Goal: Information Seeking & Learning: Learn about a topic

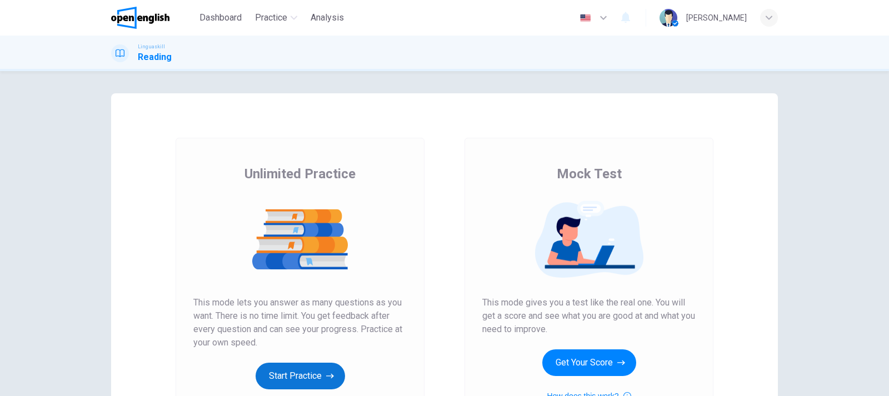
click at [319, 369] on button "Start Practice" at bounding box center [299, 376] width 89 height 27
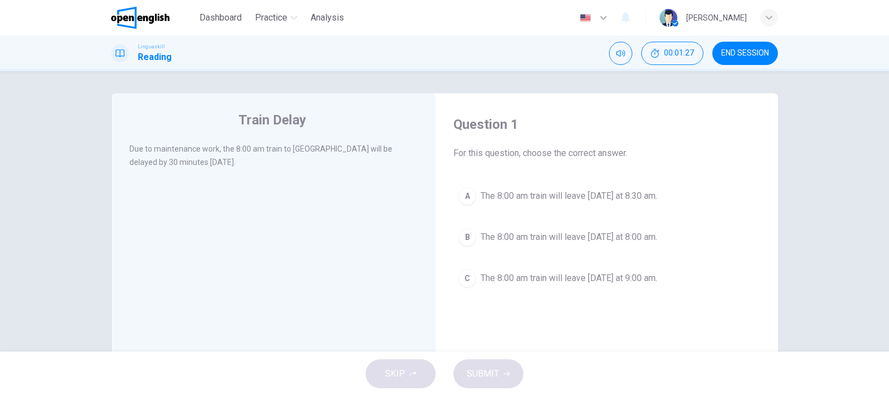
click at [575, 198] on span "The 8:00 am train will leave [DATE] at 8:30 am." at bounding box center [568, 195] width 177 height 13
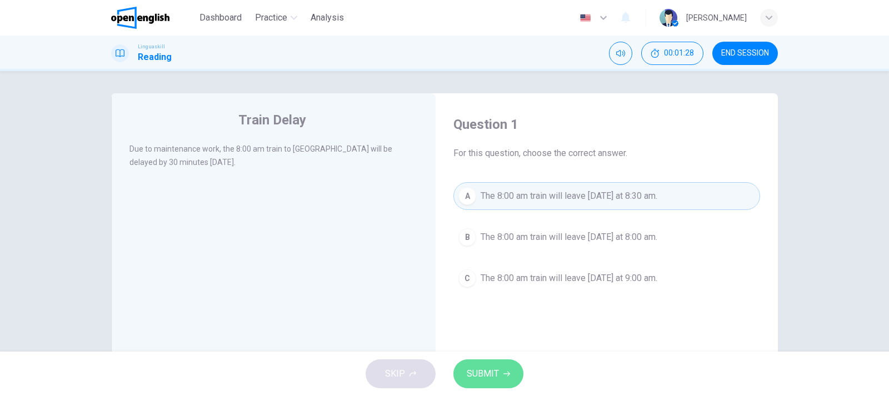
click at [490, 379] on span "SUBMIT" at bounding box center [482, 374] width 32 height 16
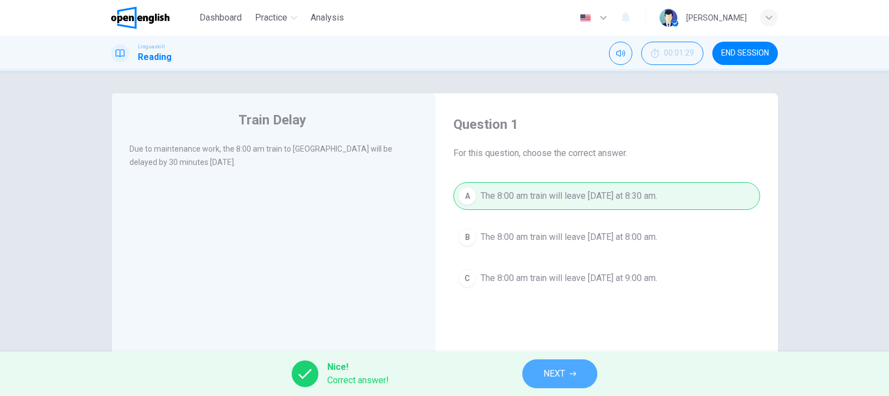
click at [551, 373] on span "NEXT" at bounding box center [554, 374] width 22 height 16
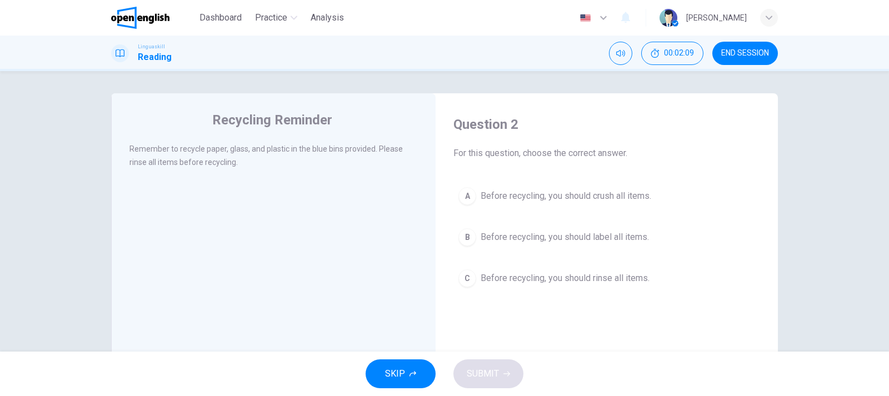
click at [560, 281] on span "Before recycling, you should rinse all items." at bounding box center [564, 278] width 169 height 13
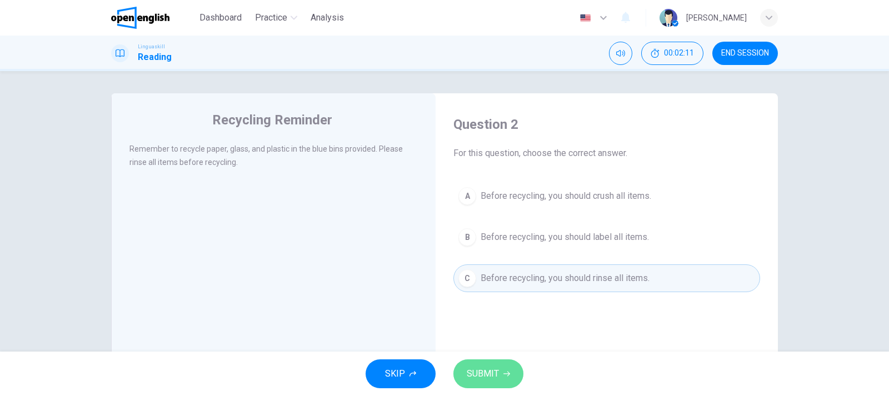
click at [479, 374] on span "SUBMIT" at bounding box center [482, 374] width 32 height 16
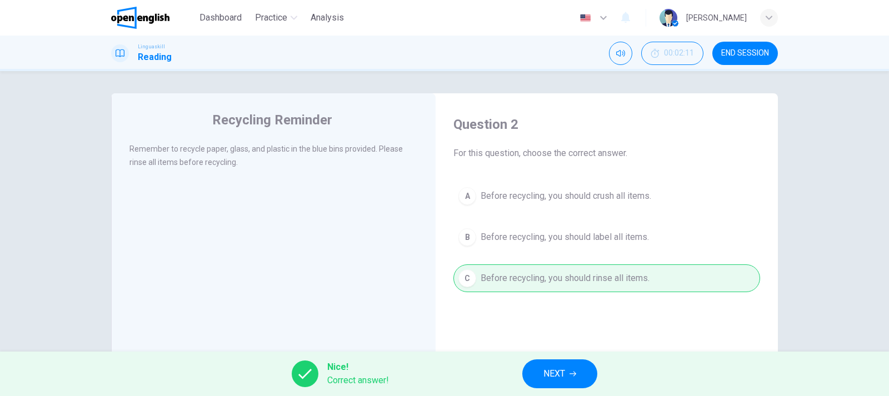
click at [544, 372] on span "NEXT" at bounding box center [554, 374] width 22 height 16
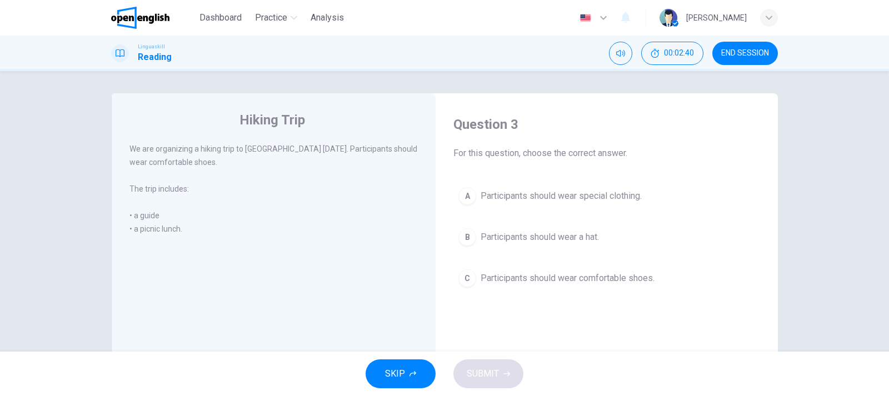
click at [562, 280] on span "Participants should wear comfortable shoes." at bounding box center [567, 278] width 174 height 13
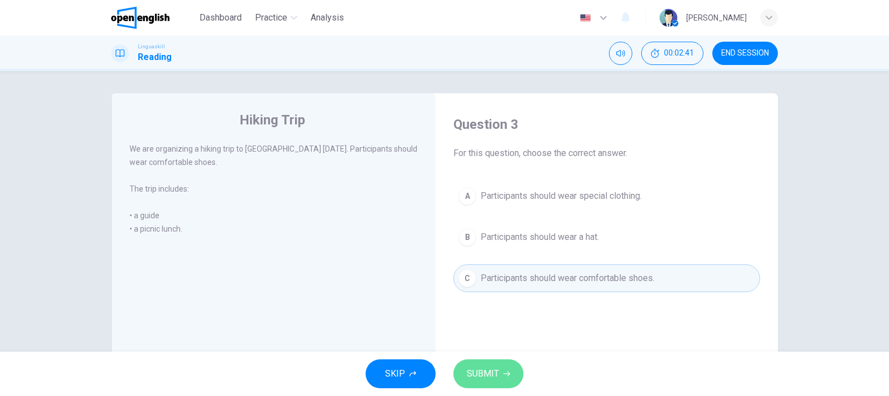
click at [495, 369] on span "SUBMIT" at bounding box center [482, 374] width 32 height 16
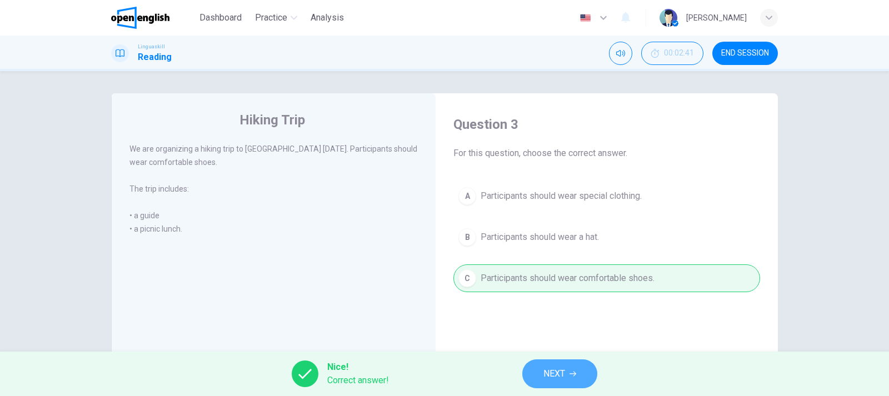
click at [542, 373] on button "NEXT" at bounding box center [559, 373] width 75 height 29
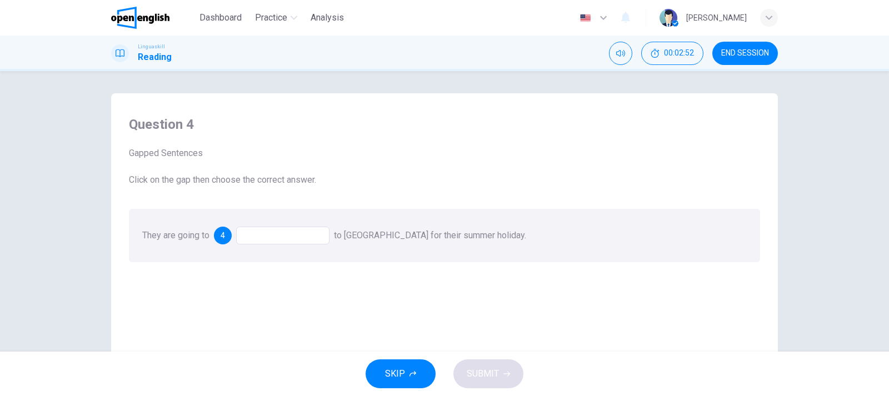
click at [289, 233] on div at bounding box center [282, 236] width 93 height 18
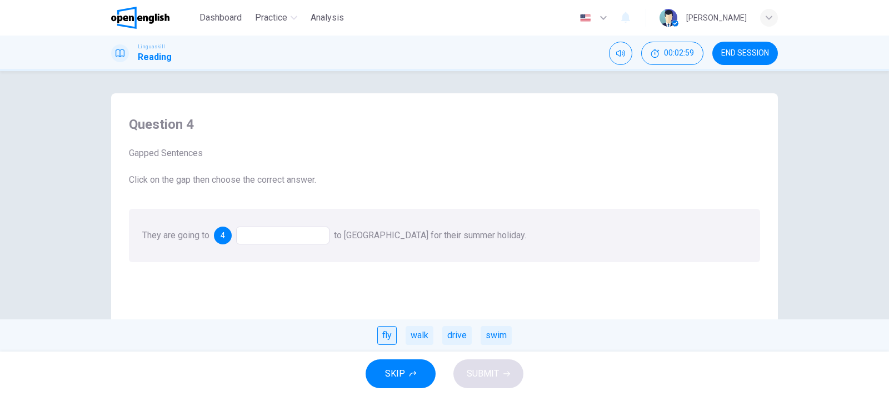
click at [389, 337] on div "fly" at bounding box center [386, 335] width 19 height 19
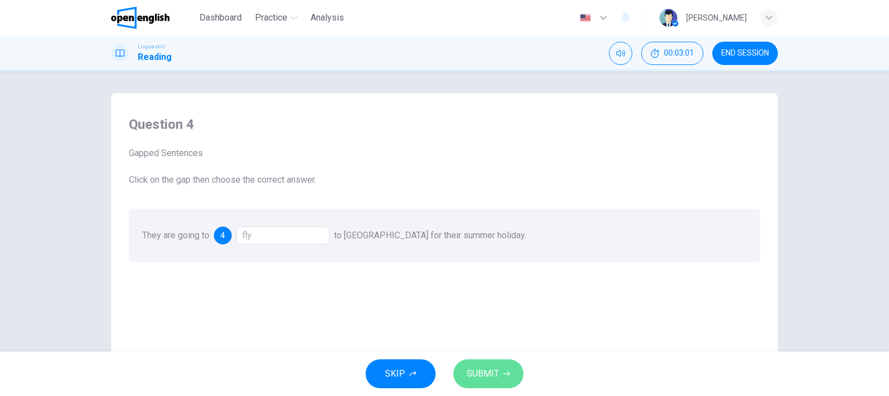
click at [482, 376] on span "SUBMIT" at bounding box center [482, 374] width 32 height 16
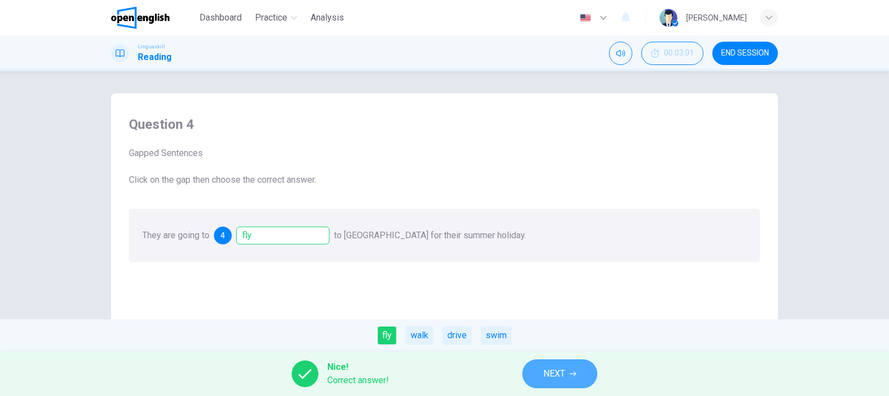
click at [565, 370] on span "NEXT" at bounding box center [554, 374] width 22 height 16
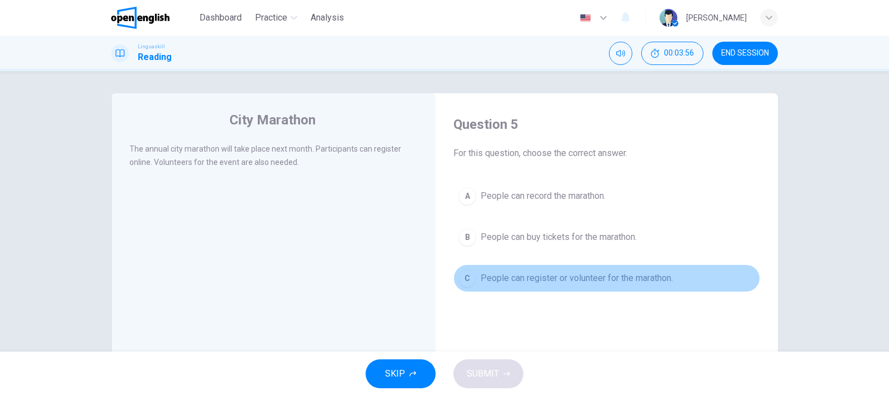
click at [582, 281] on span "People can register or volunteer for the marathon." at bounding box center [576, 278] width 192 height 13
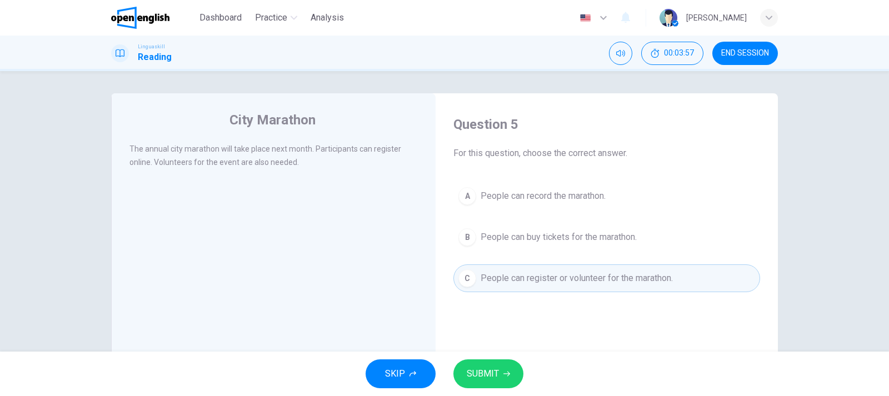
click at [483, 378] on span "SUBMIT" at bounding box center [482, 374] width 32 height 16
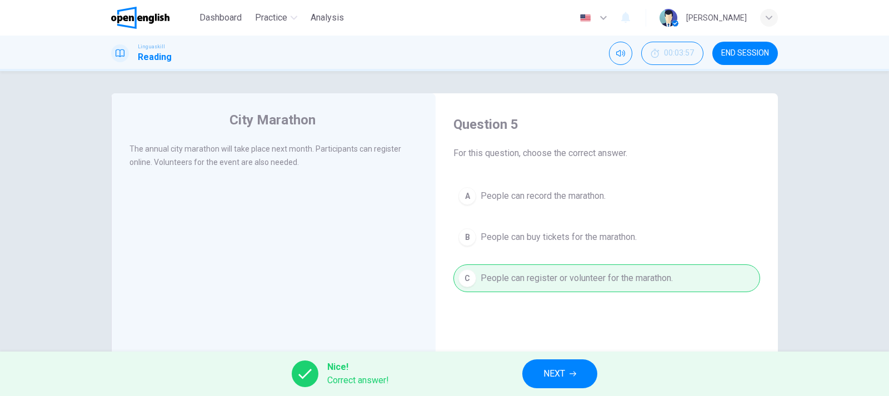
click at [544, 373] on span "NEXT" at bounding box center [554, 374] width 22 height 16
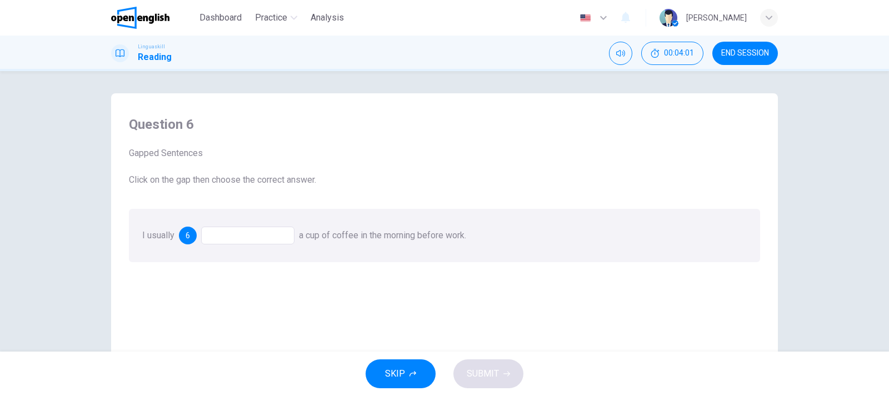
click at [232, 236] on div at bounding box center [247, 236] width 93 height 18
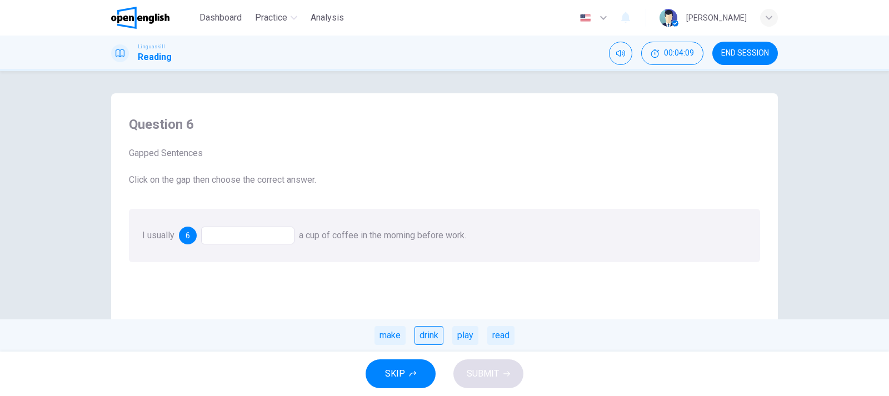
click at [432, 337] on div "drink" at bounding box center [428, 335] width 29 height 19
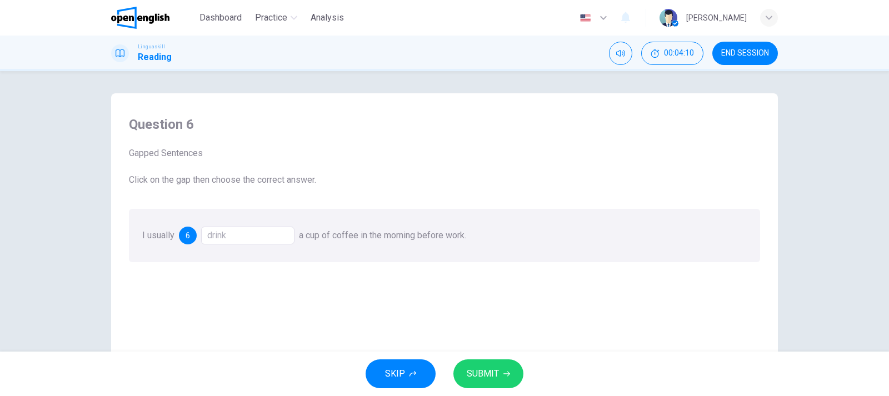
click at [481, 369] on span "SUBMIT" at bounding box center [482, 374] width 32 height 16
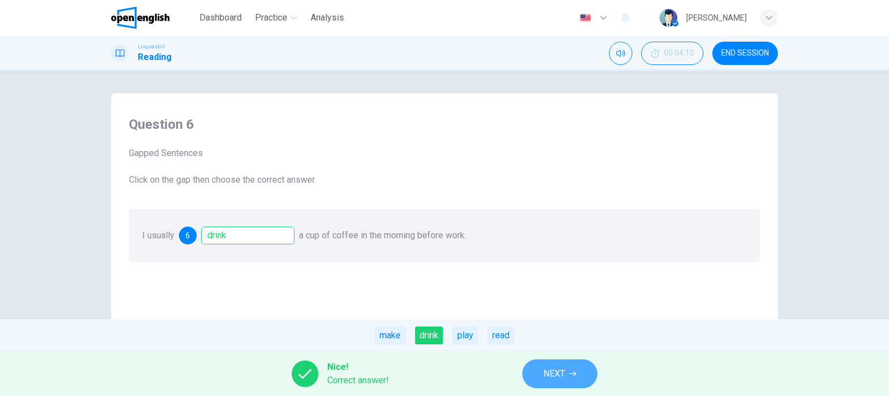
click at [538, 365] on button "NEXT" at bounding box center [559, 373] width 75 height 29
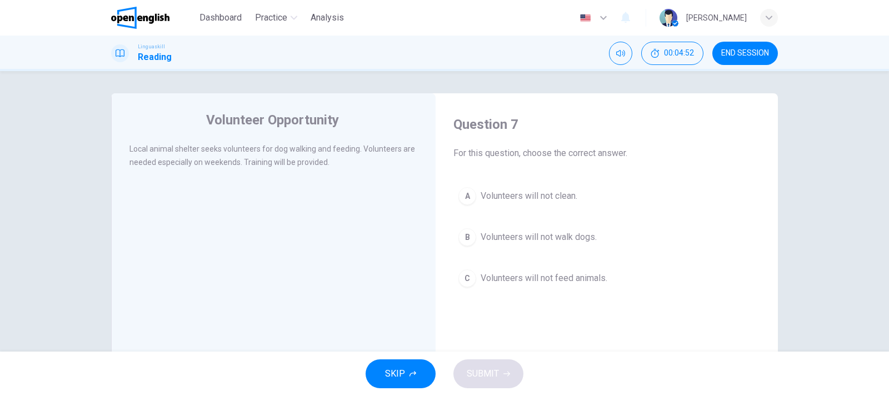
click at [564, 198] on span "Volunteers will not clean." at bounding box center [528, 195] width 97 height 13
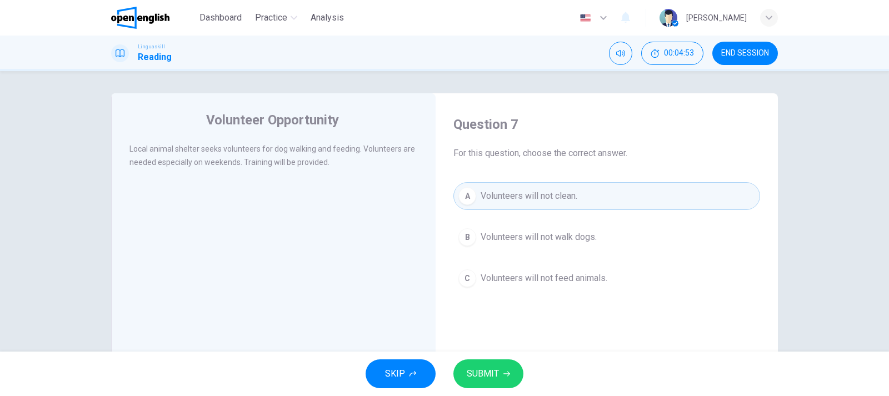
click at [474, 378] on span "SUBMIT" at bounding box center [482, 374] width 32 height 16
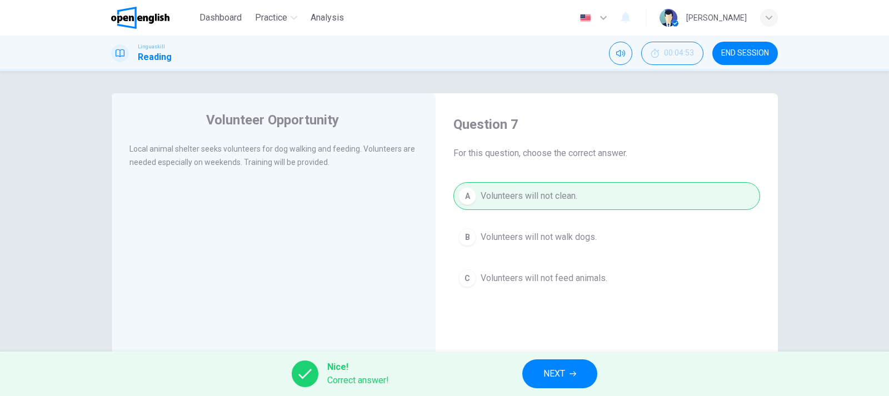
click at [546, 375] on span "NEXT" at bounding box center [554, 374] width 22 height 16
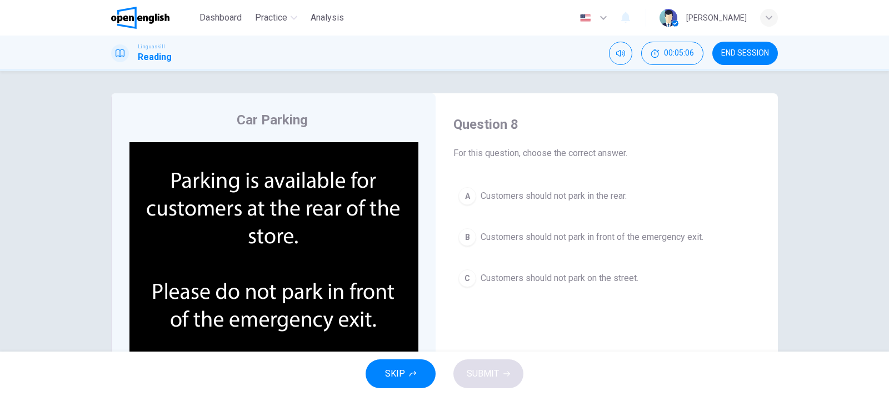
click at [546, 242] on span "Customers should not park in front of the emergency exit." at bounding box center [591, 236] width 223 height 13
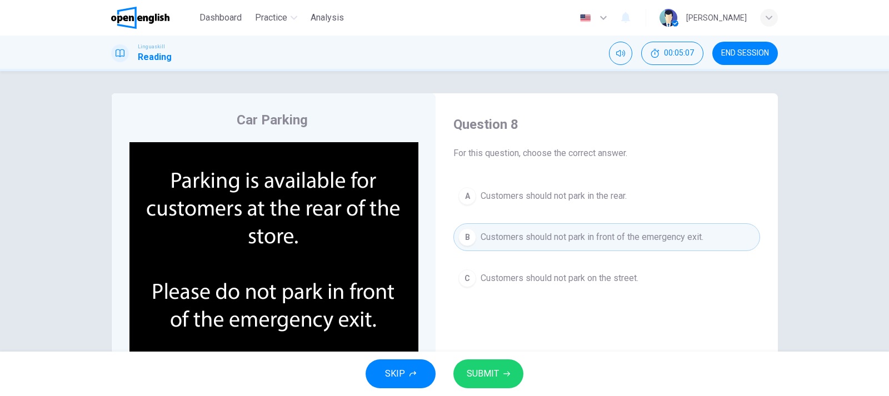
click at [513, 368] on button "SUBMIT" at bounding box center [488, 373] width 70 height 29
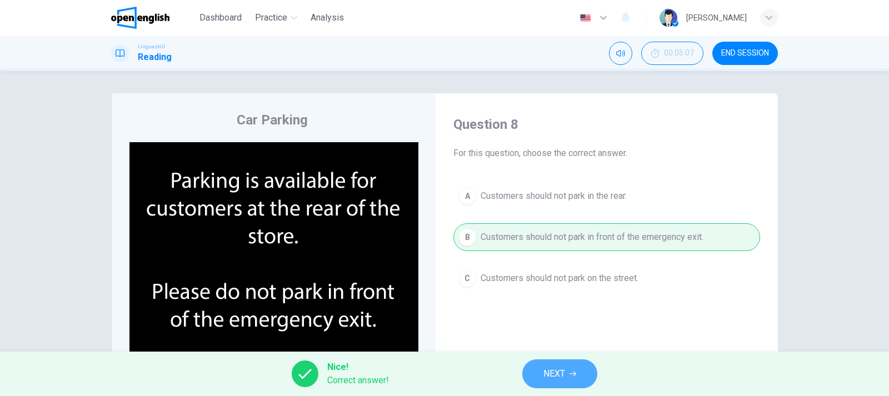
click at [563, 382] on button "NEXT" at bounding box center [559, 373] width 75 height 29
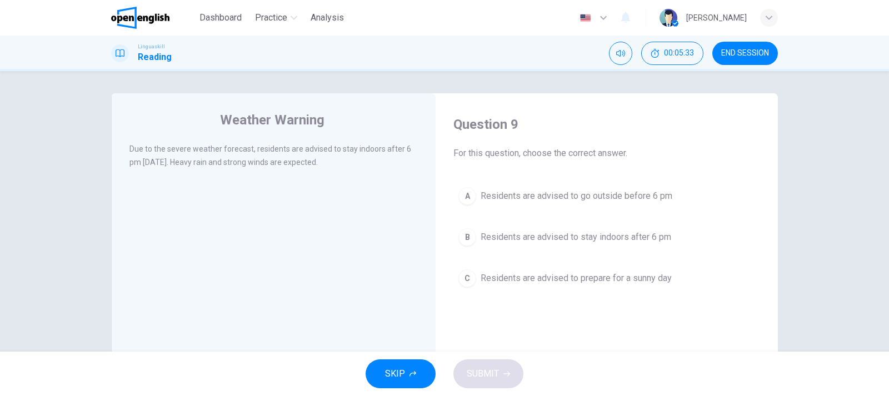
click at [651, 239] on span "Residents are advised to stay indoors after 6 pm" at bounding box center [575, 236] width 190 height 13
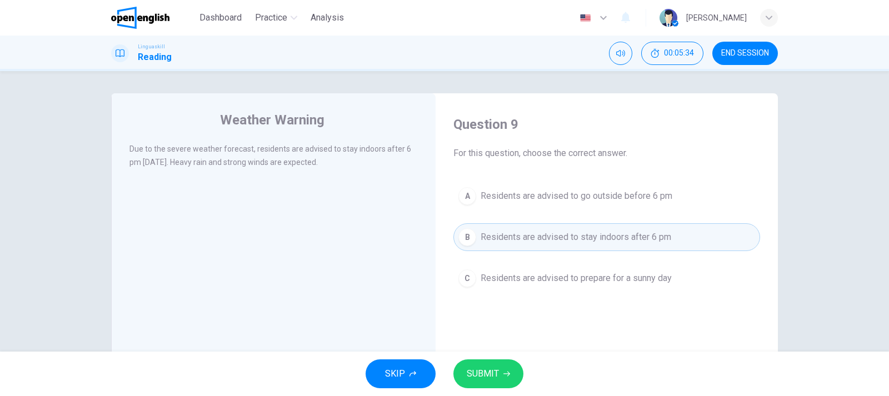
click at [499, 365] on button "SUBMIT" at bounding box center [488, 373] width 70 height 29
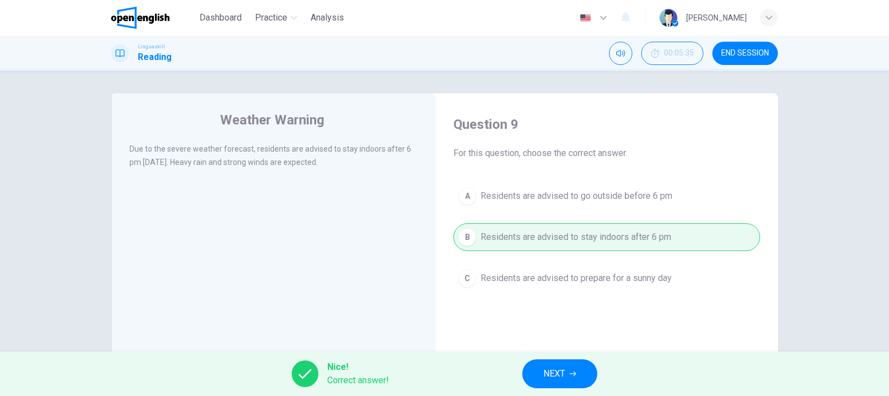
click at [554, 374] on span "NEXT" at bounding box center [554, 374] width 22 height 16
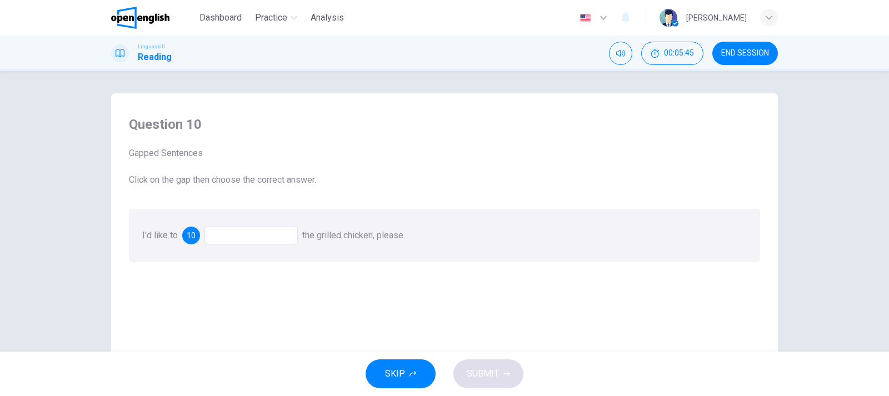
click at [251, 233] on div at bounding box center [250, 236] width 93 height 18
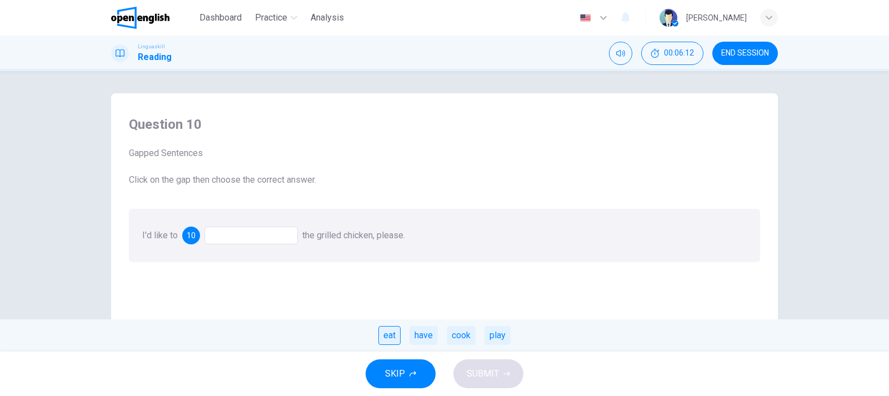
click at [393, 338] on div "eat" at bounding box center [389, 335] width 22 height 19
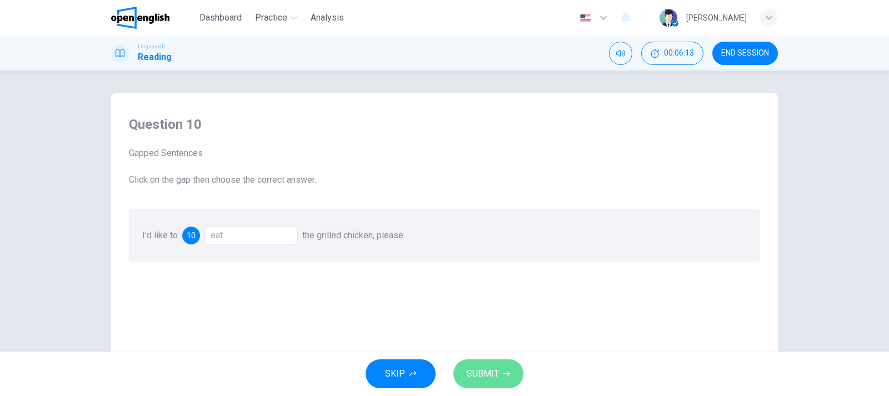
click at [494, 374] on span "SUBMIT" at bounding box center [482, 374] width 32 height 16
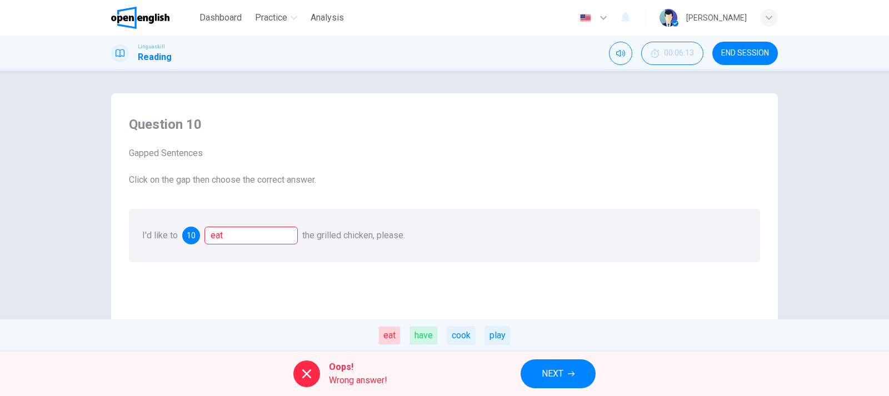
click at [244, 235] on div "eat" at bounding box center [250, 236] width 93 height 18
click at [216, 238] on div "eat" at bounding box center [250, 236] width 93 height 18
click at [548, 374] on span "NEXT" at bounding box center [552, 374] width 22 height 16
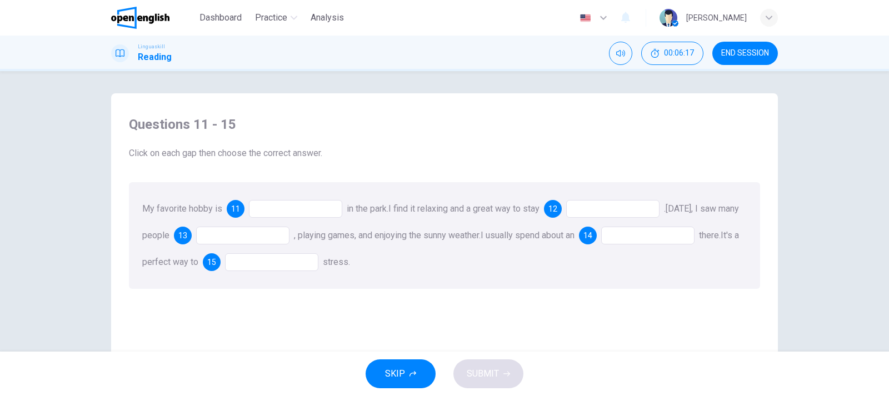
click at [269, 205] on div at bounding box center [295, 209] width 93 height 18
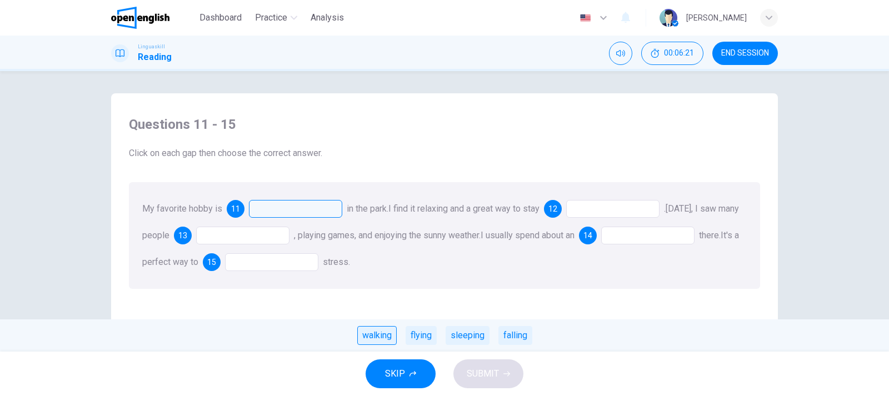
click at [368, 335] on div "walking" at bounding box center [376, 335] width 39 height 19
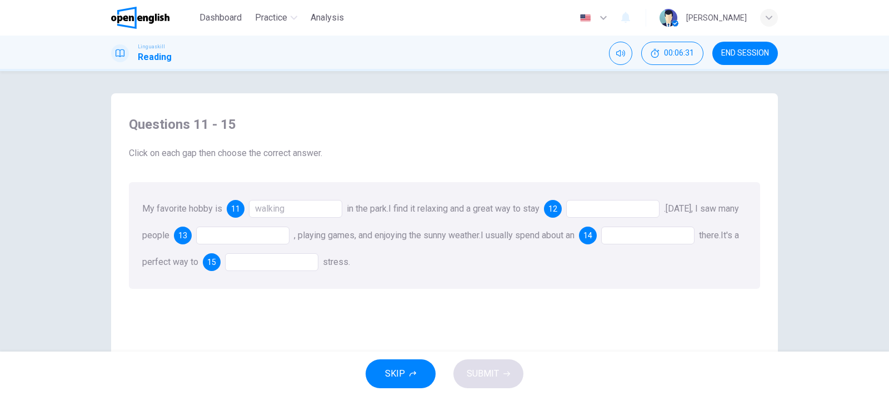
click at [593, 217] on div at bounding box center [612, 209] width 93 height 18
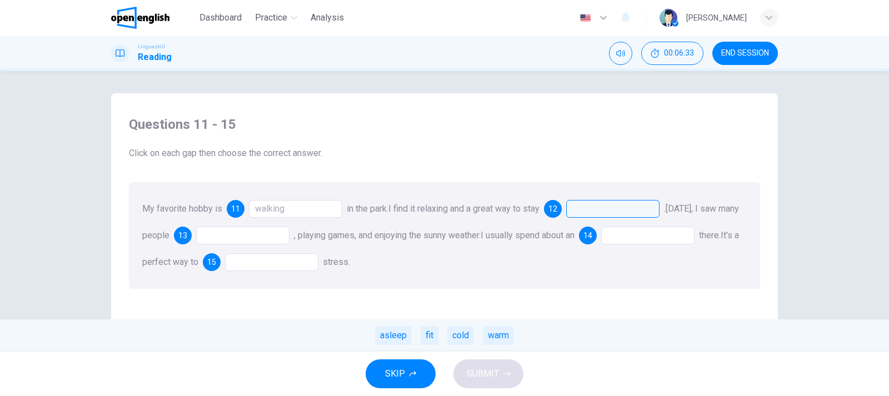
click at [620, 212] on div at bounding box center [612, 209] width 93 height 18
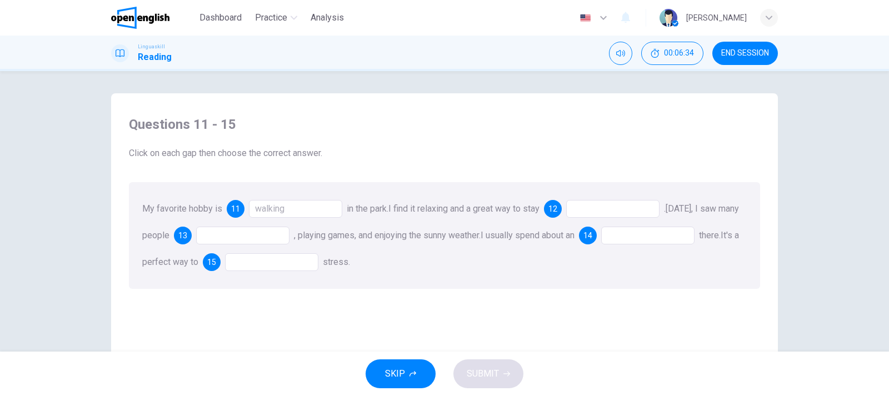
click at [620, 212] on div at bounding box center [612, 209] width 93 height 18
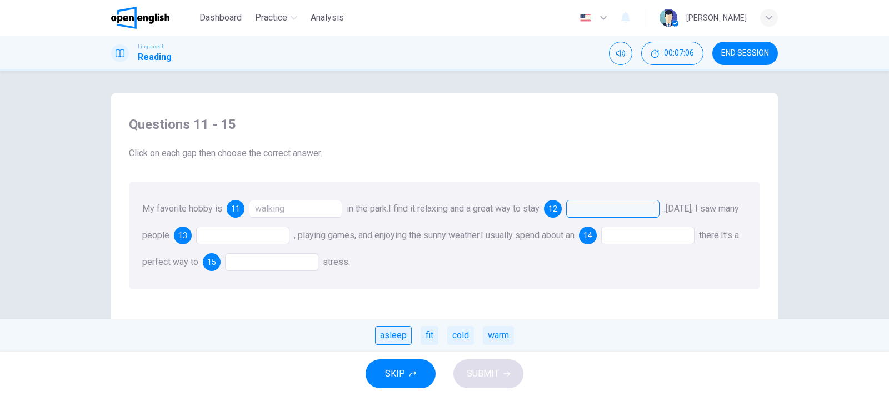
click at [393, 338] on div "asleep" at bounding box center [393, 335] width 37 height 19
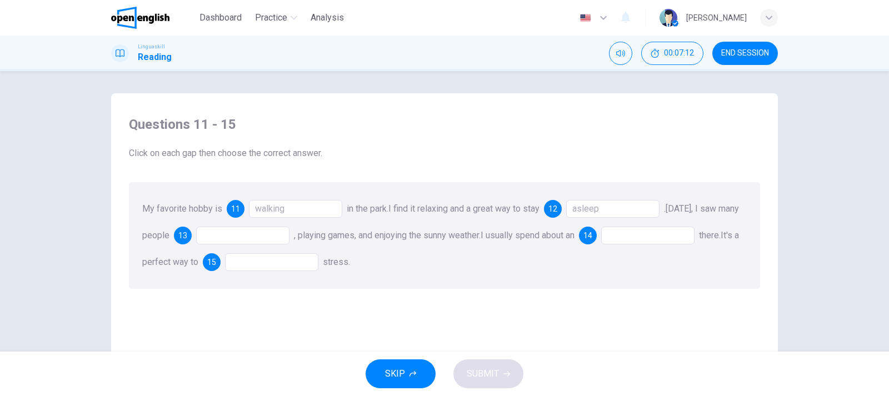
click at [269, 240] on div at bounding box center [242, 236] width 93 height 18
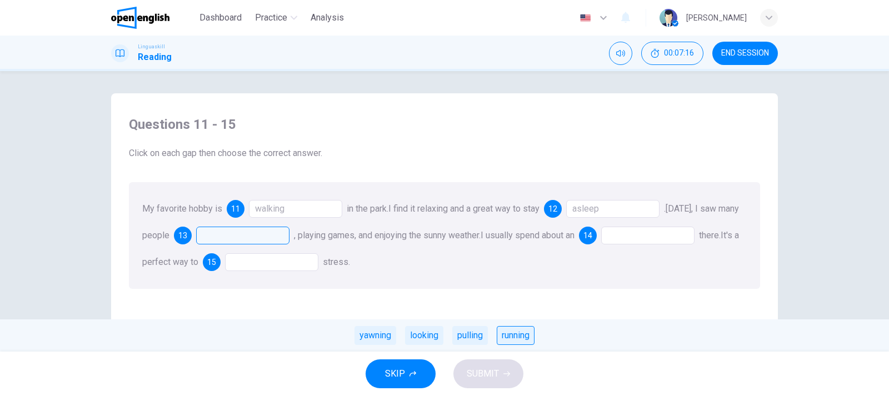
click at [525, 339] on div "running" at bounding box center [515, 335] width 38 height 19
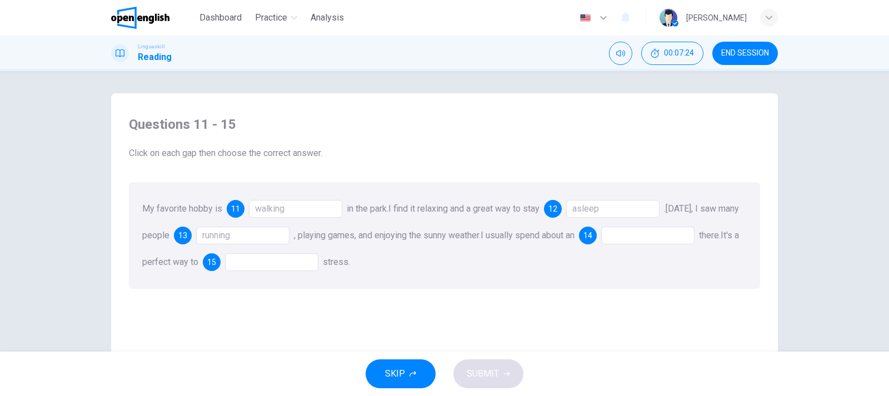
click at [655, 233] on div at bounding box center [647, 236] width 93 height 18
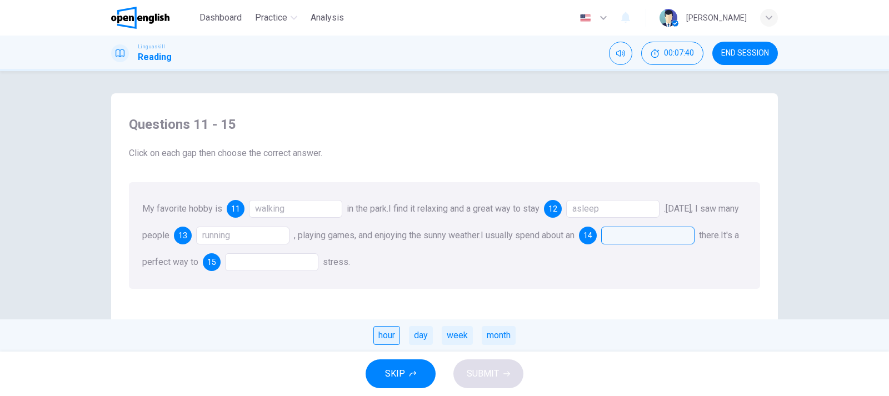
click at [392, 337] on div "hour" at bounding box center [386, 335] width 27 height 19
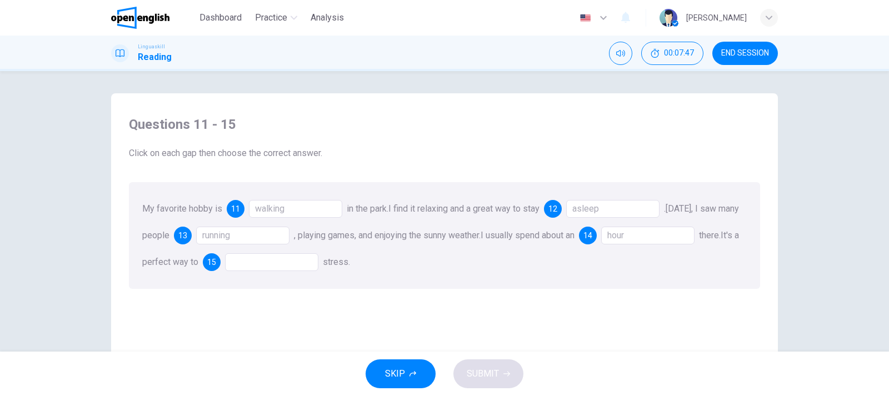
click at [318, 266] on div at bounding box center [271, 262] width 93 height 18
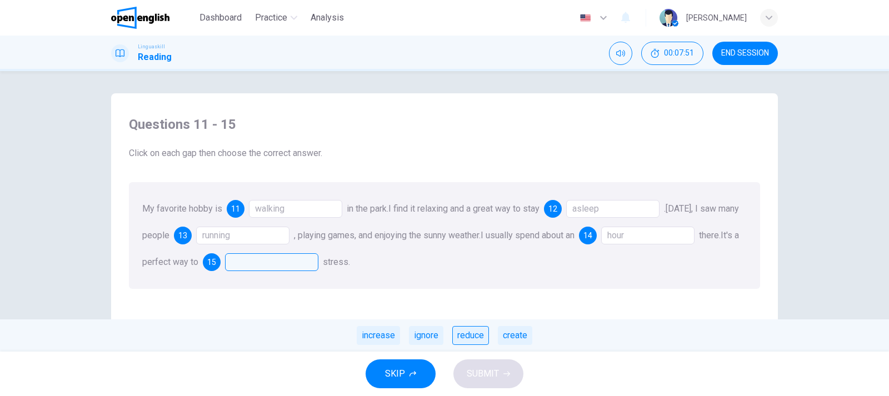
click at [469, 335] on div "reduce" at bounding box center [470, 335] width 37 height 19
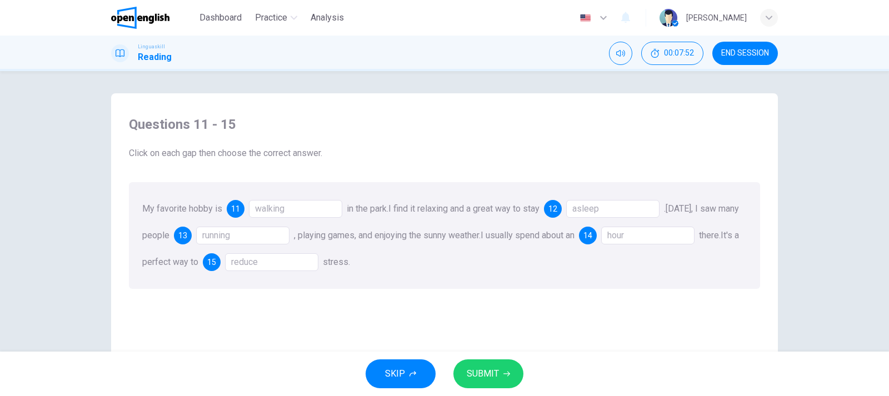
click at [503, 372] on icon "button" at bounding box center [506, 373] width 7 height 7
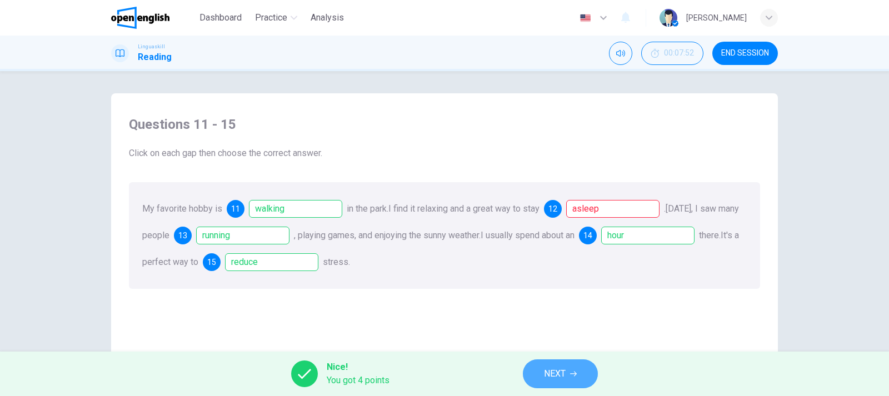
click at [560, 378] on span "NEXT" at bounding box center [555, 374] width 22 height 16
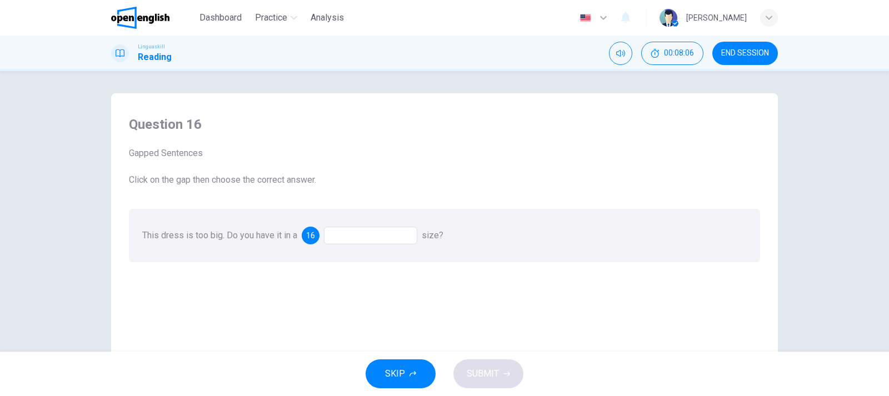
click at [355, 236] on div at bounding box center [370, 236] width 93 height 18
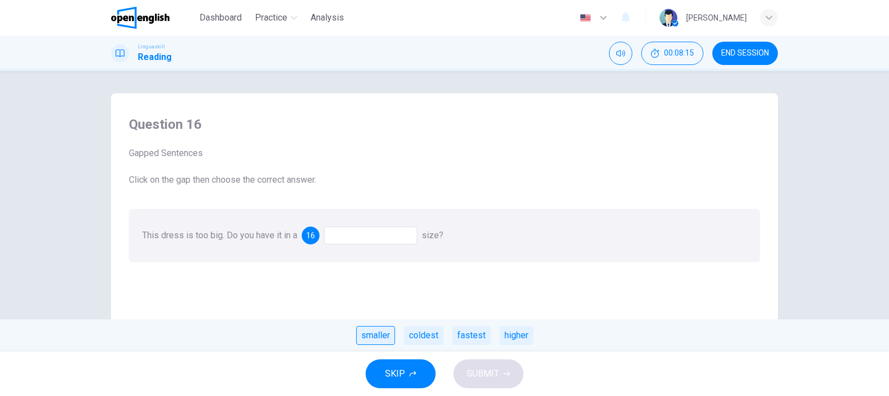
click at [373, 334] on div "smaller" at bounding box center [375, 335] width 39 height 19
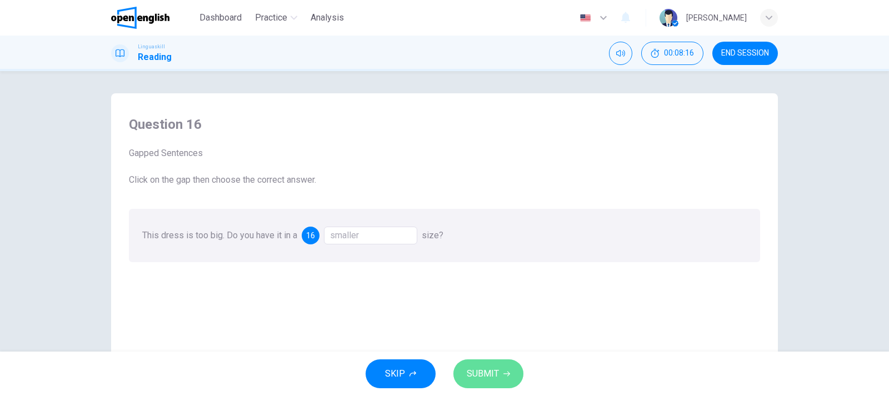
click at [473, 375] on span "SUBMIT" at bounding box center [482, 374] width 32 height 16
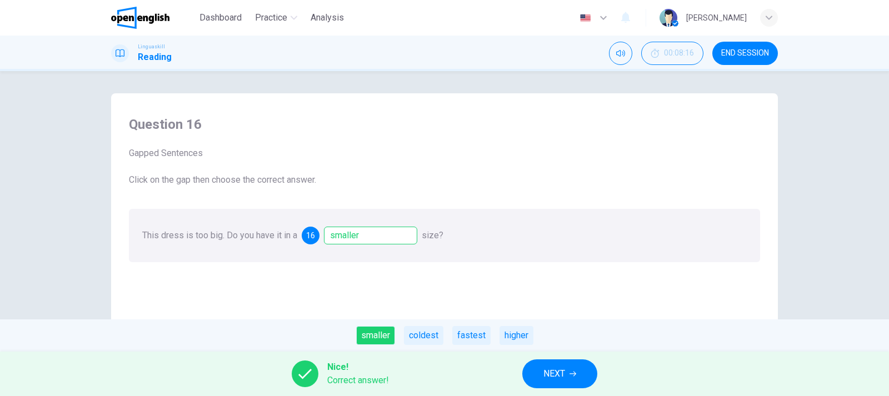
click at [563, 370] on span "NEXT" at bounding box center [554, 374] width 22 height 16
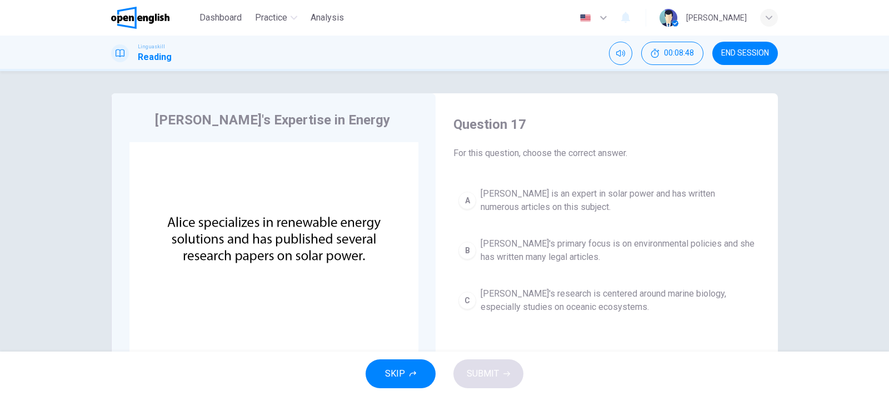
click at [602, 195] on span "[PERSON_NAME] is an expert in solar power and has written numerous articles on …" at bounding box center [617, 200] width 274 height 27
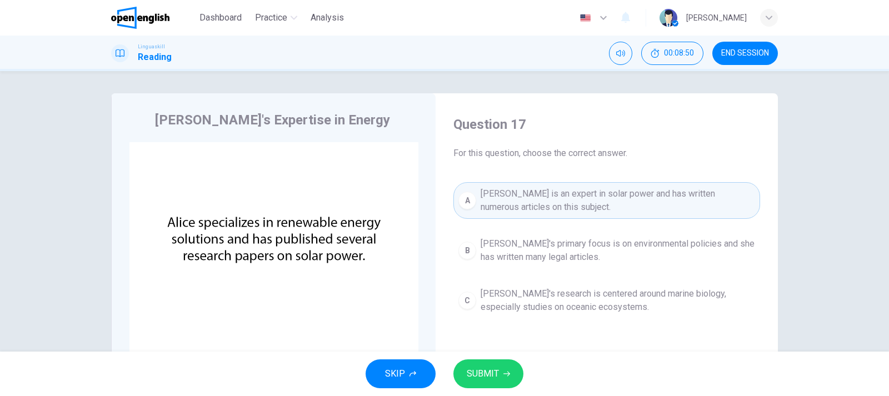
click at [485, 376] on span "SUBMIT" at bounding box center [482, 374] width 32 height 16
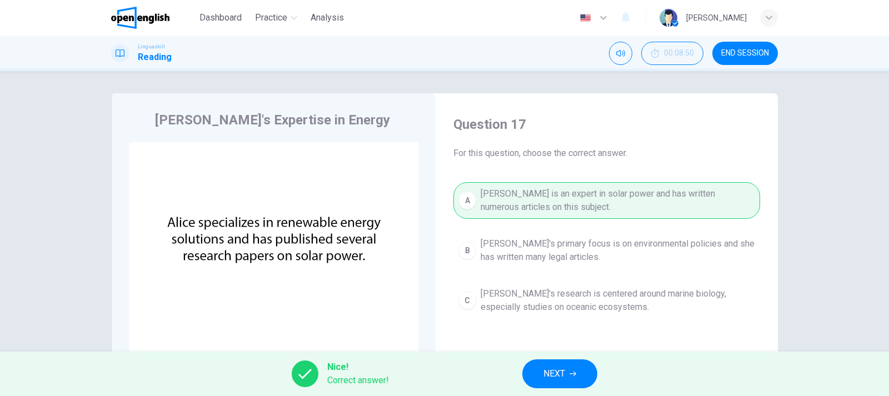
click at [570, 374] on icon "button" at bounding box center [572, 373] width 7 height 7
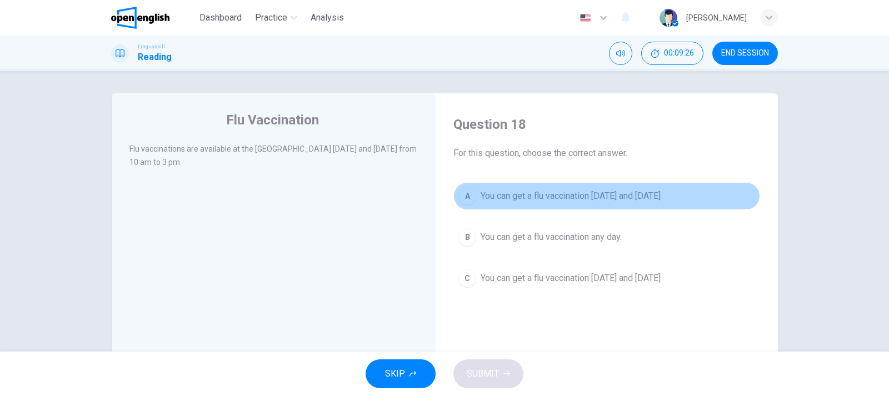
click at [660, 199] on span "You can get a flu vaccination [DATE] and [DATE]" at bounding box center [570, 195] width 180 height 13
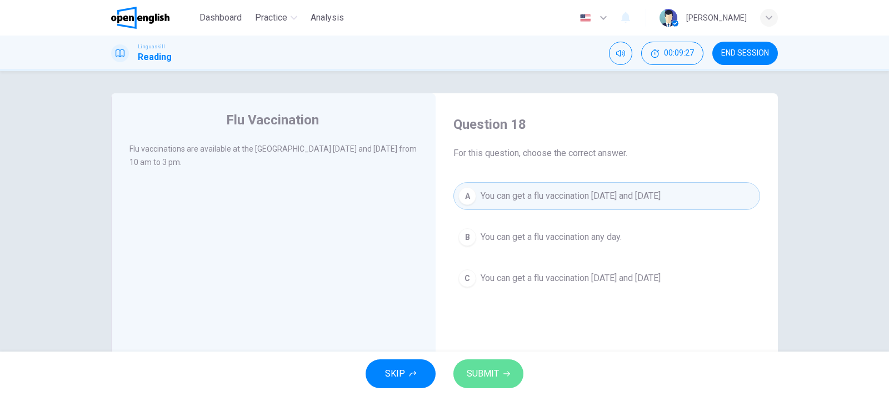
click at [483, 373] on span "SUBMIT" at bounding box center [482, 374] width 32 height 16
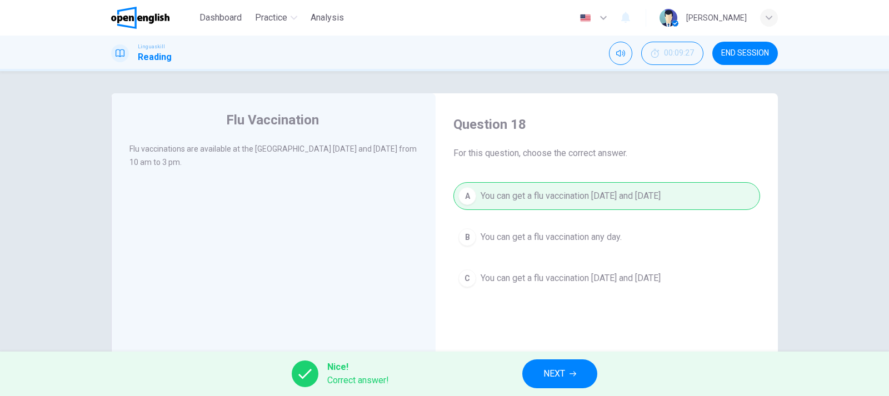
click at [545, 370] on span "NEXT" at bounding box center [554, 374] width 22 height 16
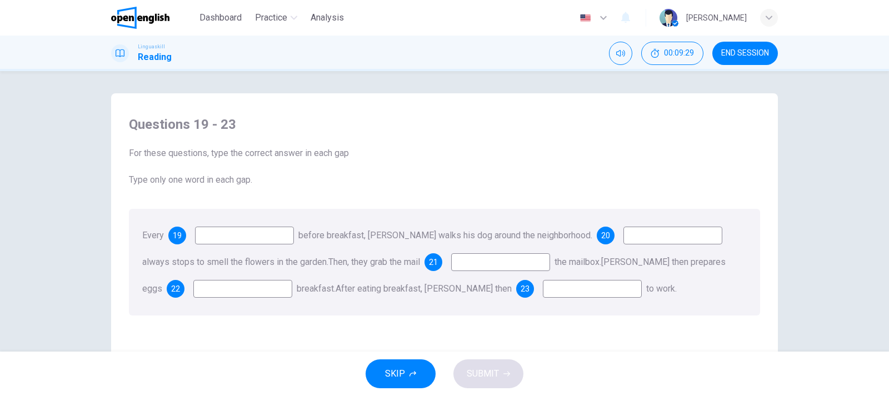
click at [240, 234] on input at bounding box center [244, 236] width 99 height 18
type input "*******"
click at [638, 233] on input at bounding box center [672, 236] width 99 height 18
type input "**"
click at [509, 263] on input at bounding box center [500, 262] width 99 height 18
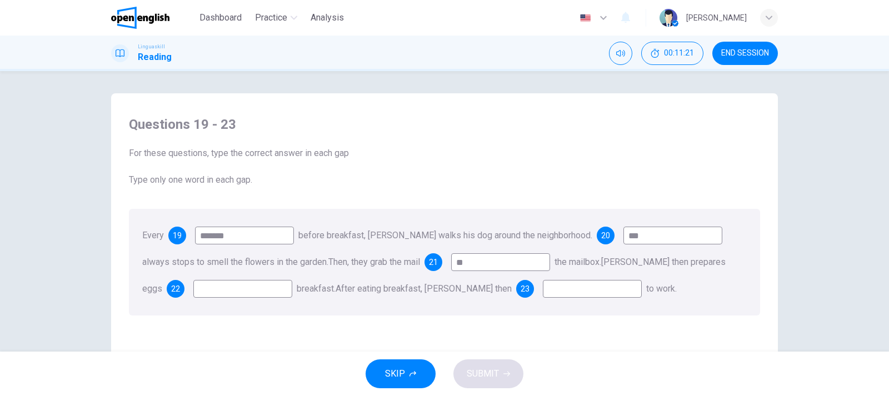
type input "**"
click at [246, 292] on input at bounding box center [242, 289] width 99 height 18
type input "***"
click at [558, 292] on input at bounding box center [592, 289] width 99 height 18
type input "****"
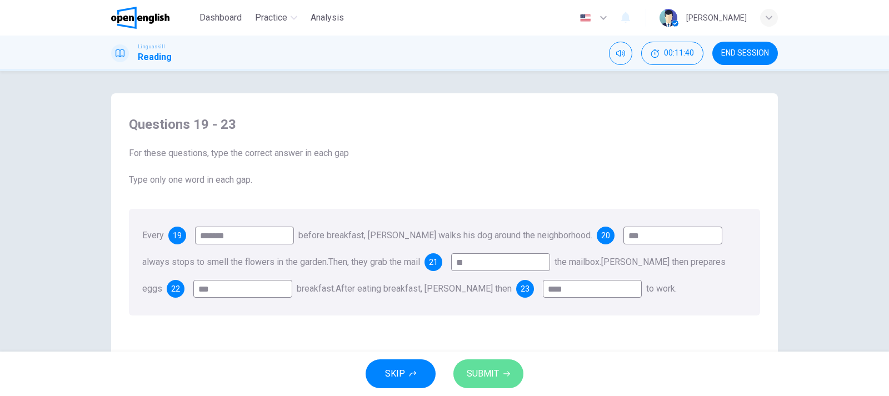
click at [488, 374] on span "SUBMIT" at bounding box center [482, 374] width 32 height 16
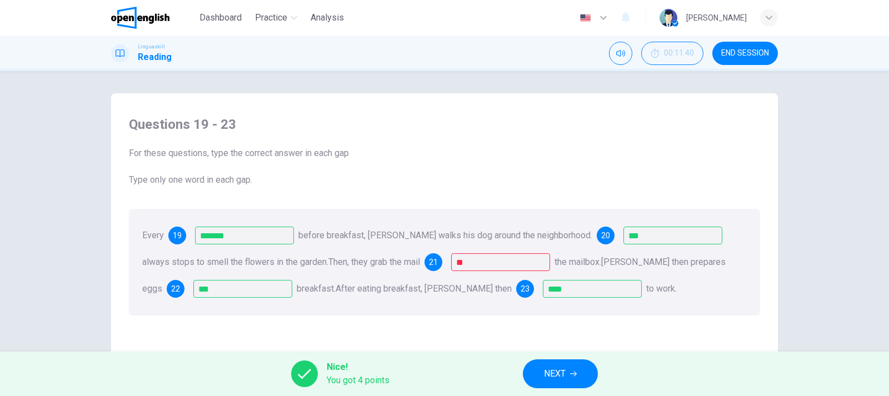
click at [566, 377] on button "NEXT" at bounding box center [560, 373] width 75 height 29
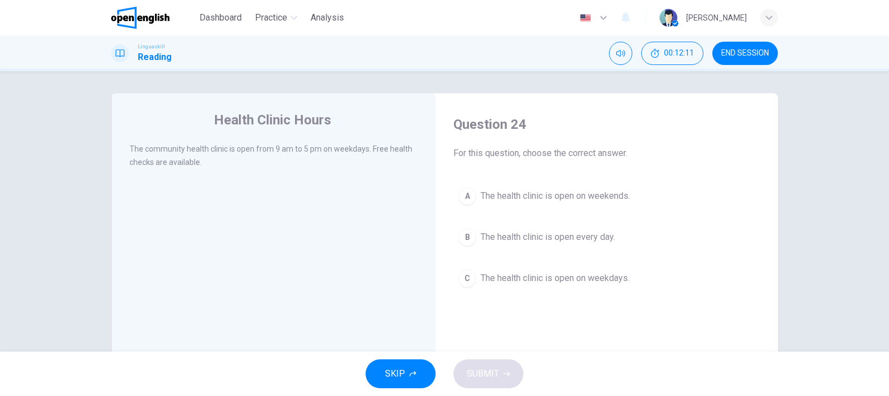
click at [548, 280] on span "The health clinic is open on weekdays." at bounding box center [554, 278] width 149 height 13
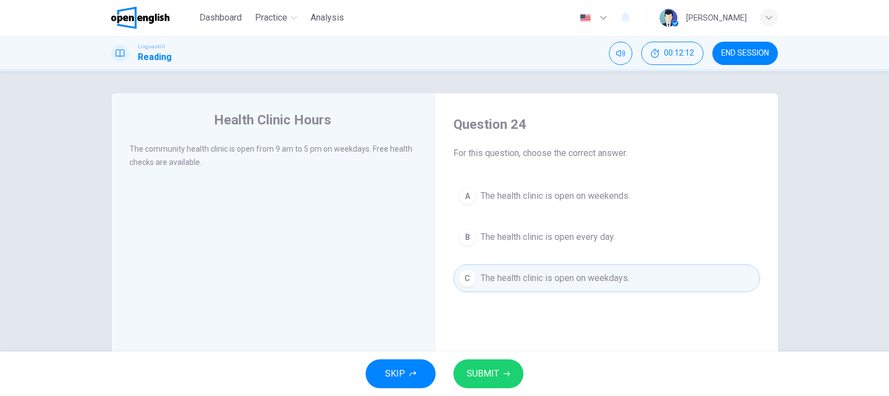
click at [495, 377] on span "SUBMIT" at bounding box center [482, 374] width 32 height 16
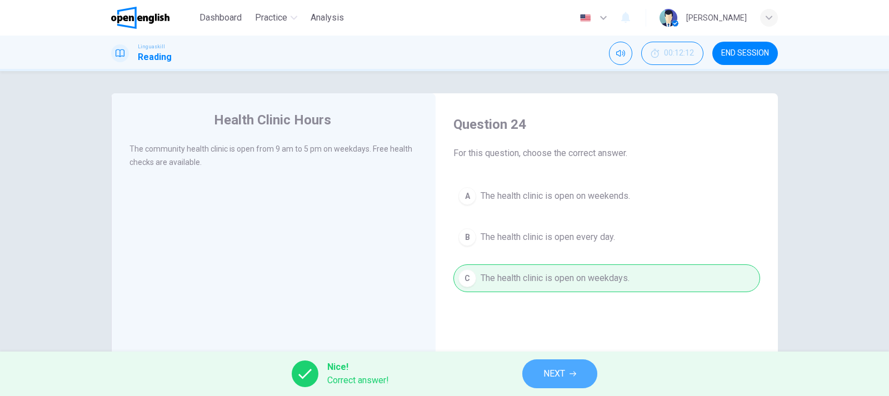
click at [544, 369] on span "NEXT" at bounding box center [554, 374] width 22 height 16
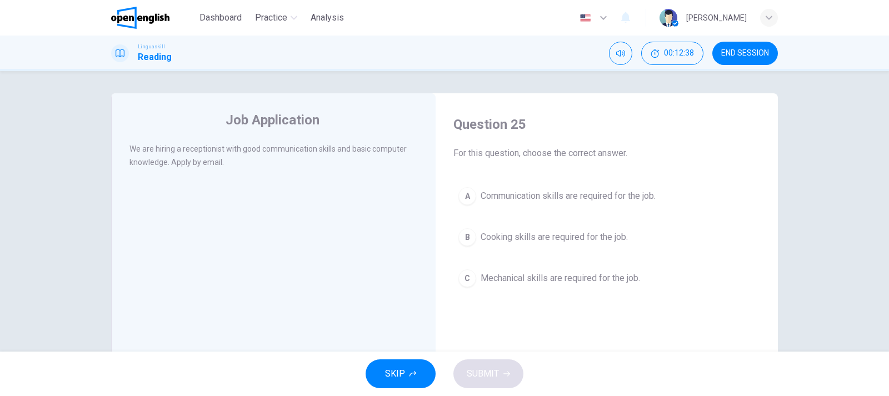
click at [621, 194] on span "Communication skills are required for the job." at bounding box center [567, 195] width 175 height 13
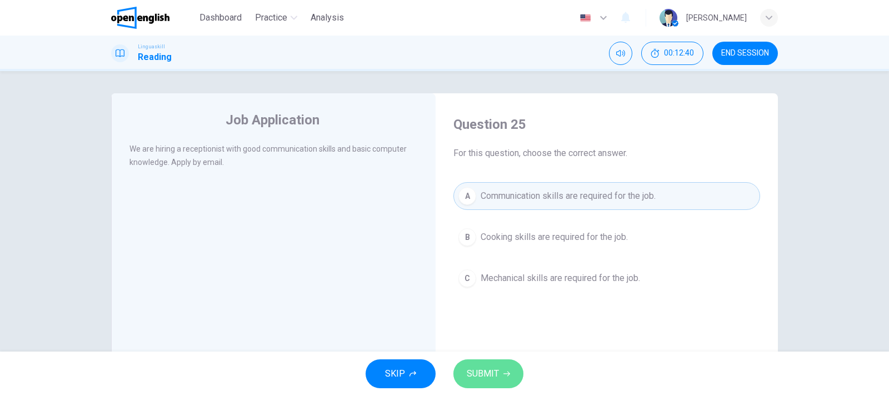
click at [477, 378] on span "SUBMIT" at bounding box center [482, 374] width 32 height 16
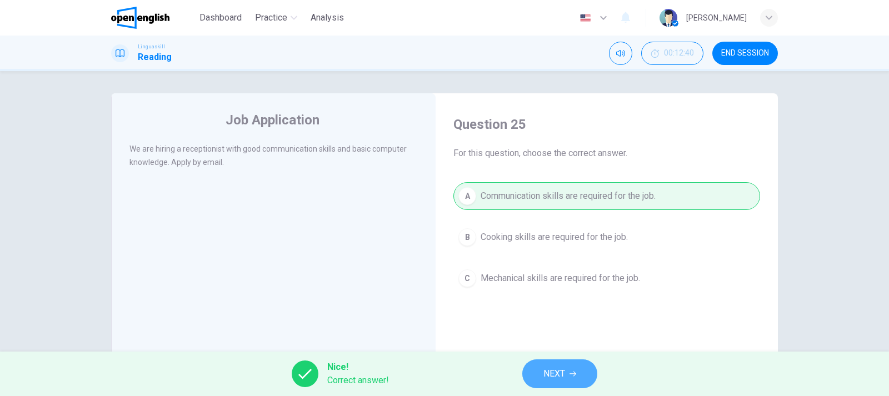
click at [572, 370] on icon "button" at bounding box center [572, 373] width 7 height 7
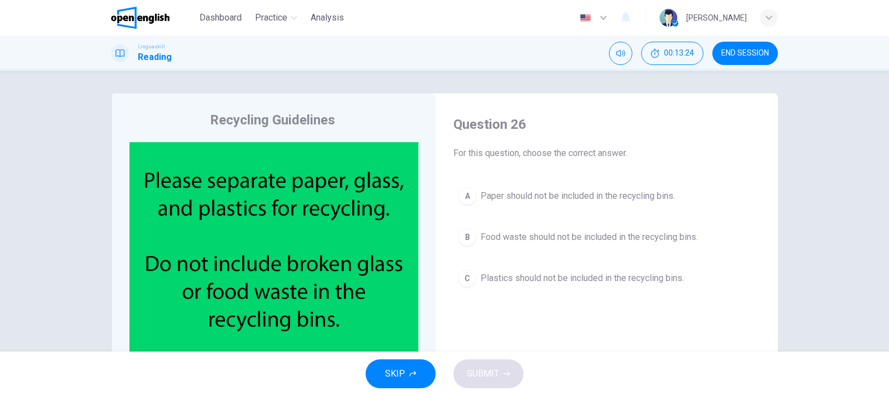
click at [681, 237] on span "Food waste should not be included in the recycling bins." at bounding box center [588, 236] width 217 height 13
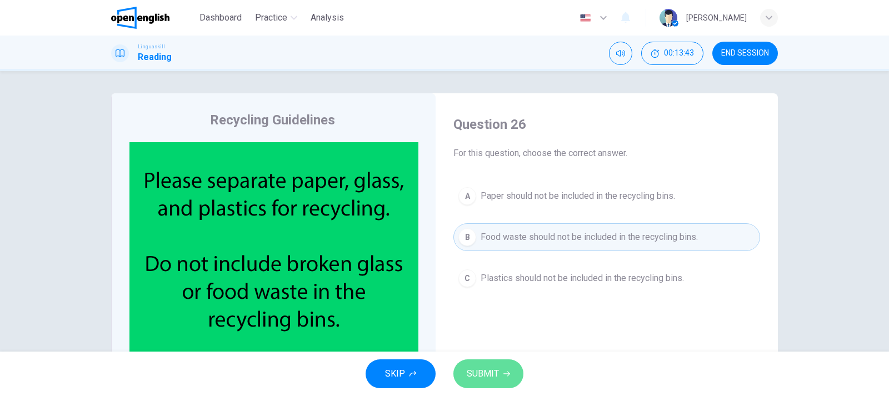
click at [488, 370] on span "SUBMIT" at bounding box center [482, 374] width 32 height 16
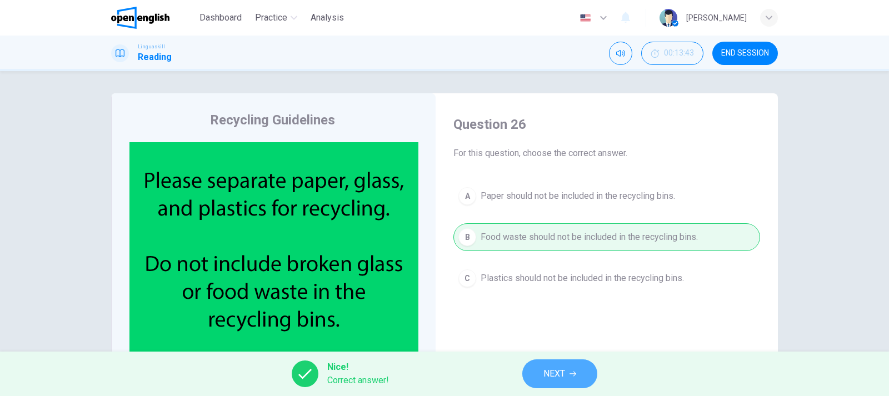
click at [550, 371] on span "NEXT" at bounding box center [554, 374] width 22 height 16
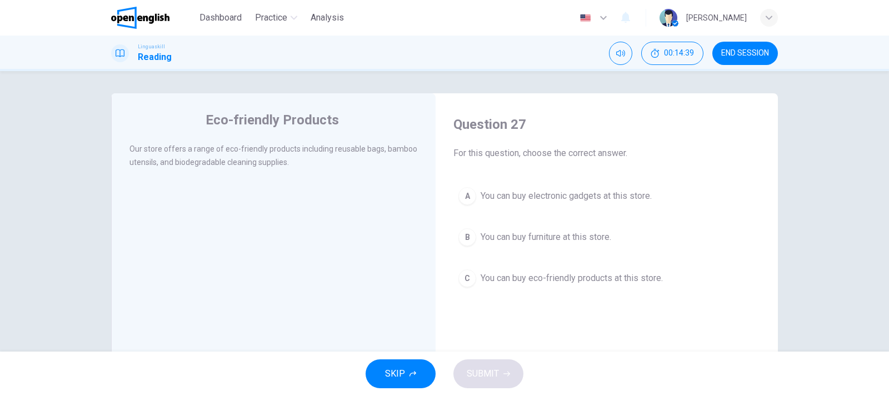
click at [558, 282] on span "You can buy eco-friendly products at this store." at bounding box center [571, 278] width 182 height 13
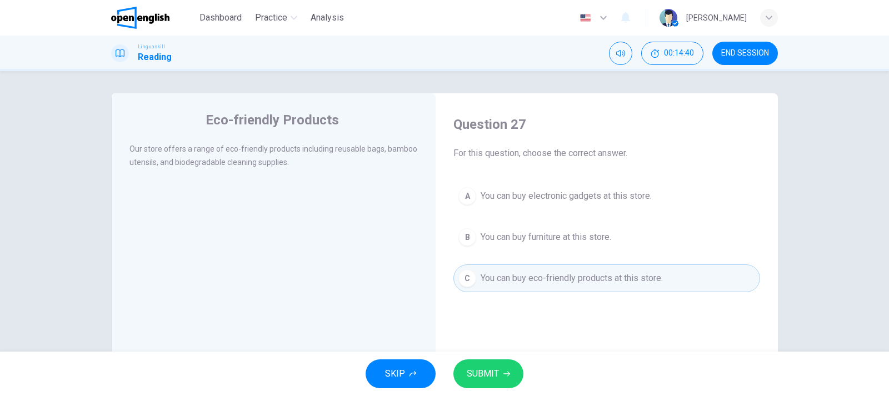
click at [496, 369] on span "SUBMIT" at bounding box center [482, 374] width 32 height 16
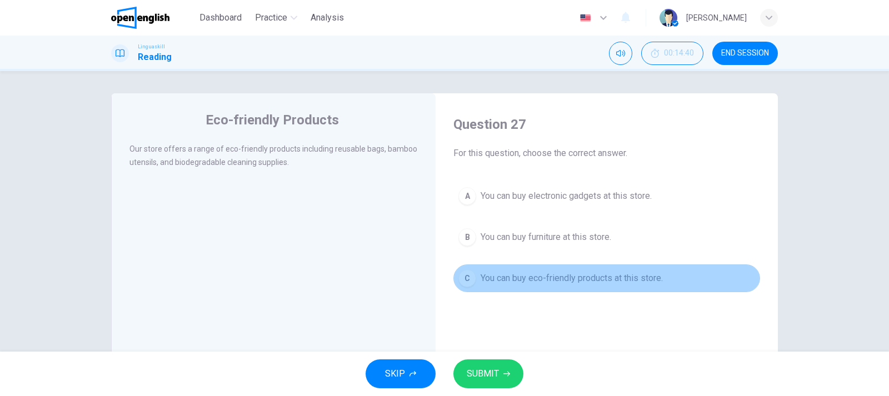
click at [569, 275] on span "You can buy eco-friendly products at this store." at bounding box center [571, 278] width 182 height 13
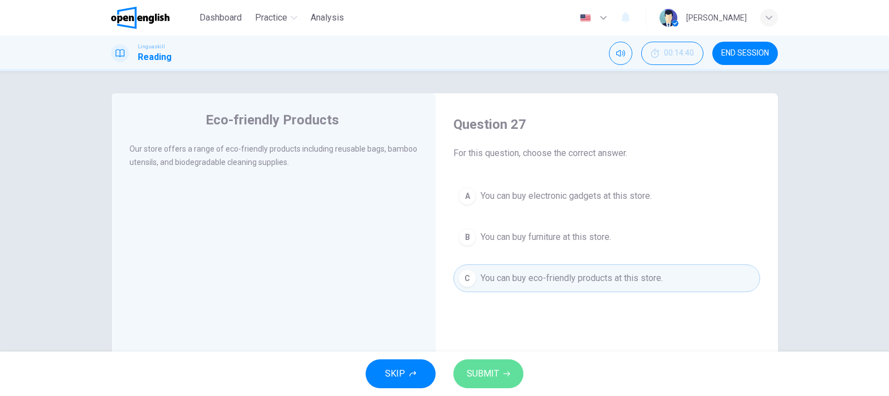
click at [503, 372] on icon "button" at bounding box center [506, 373] width 7 height 7
click at [505, 372] on icon "button" at bounding box center [506, 373] width 7 height 7
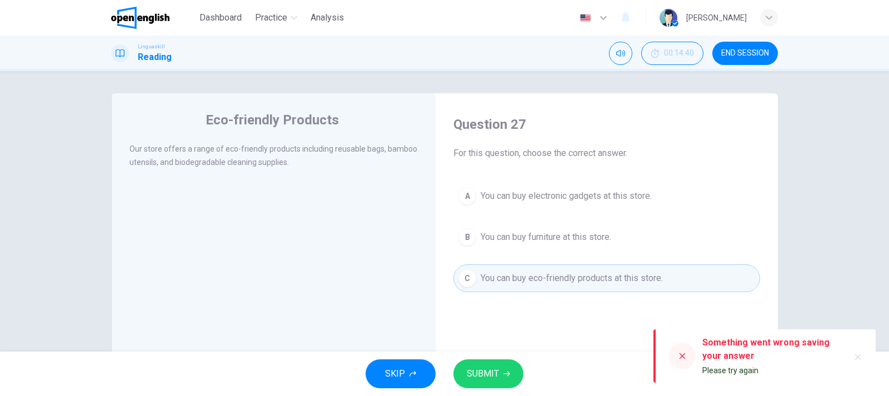
click at [527, 279] on span "You can buy eco-friendly products at this store." at bounding box center [571, 278] width 182 height 13
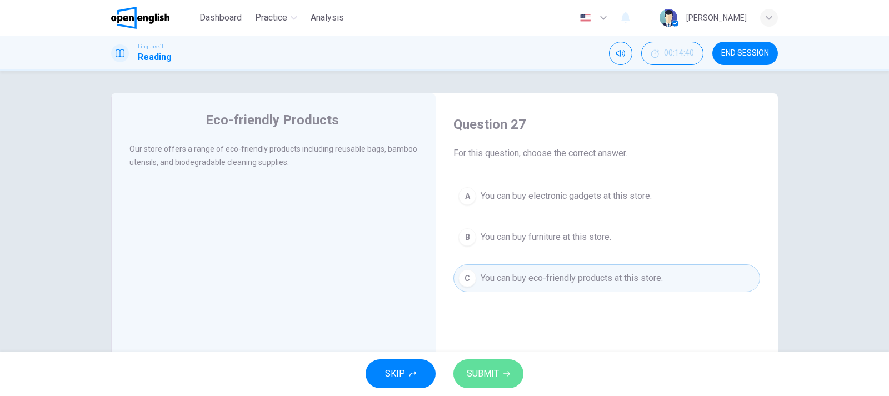
click at [497, 373] on span "SUBMIT" at bounding box center [482, 374] width 32 height 16
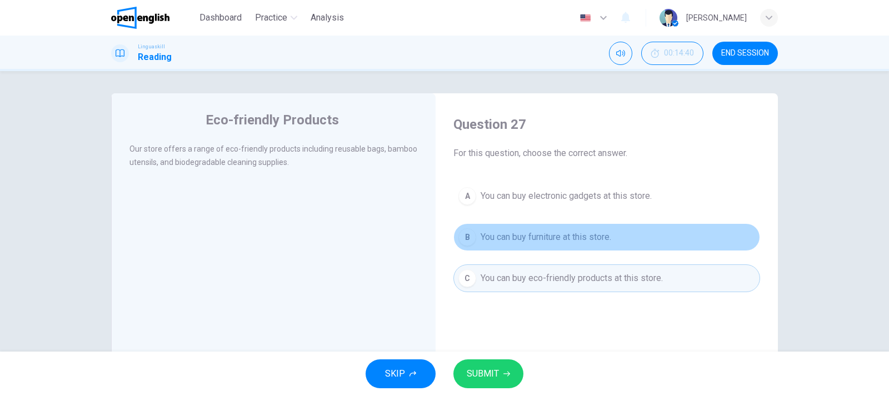
click at [510, 237] on span "You can buy furniture at this store." at bounding box center [545, 236] width 131 height 13
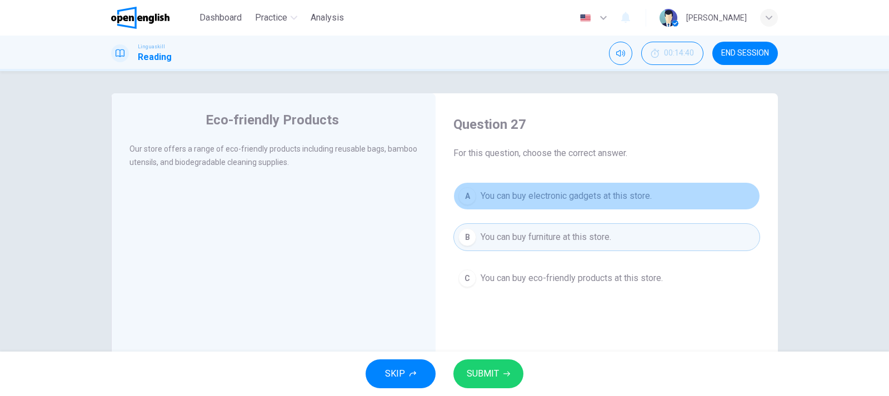
click at [519, 194] on span "You can buy electronic gadgets at this store." at bounding box center [565, 195] width 171 height 13
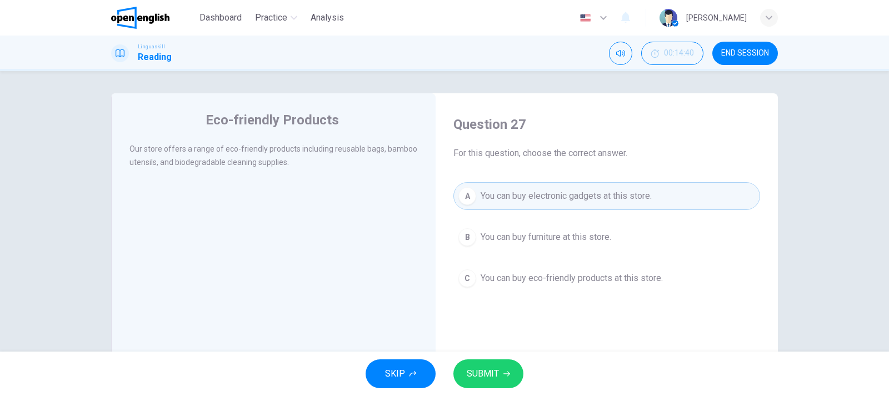
click at [506, 284] on span "You can buy eco-friendly products at this store." at bounding box center [571, 278] width 182 height 13
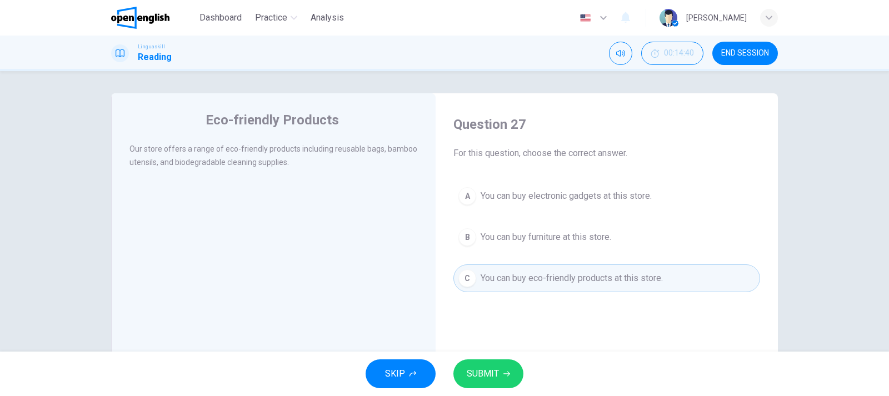
click at [489, 370] on span "SUBMIT" at bounding box center [482, 374] width 32 height 16
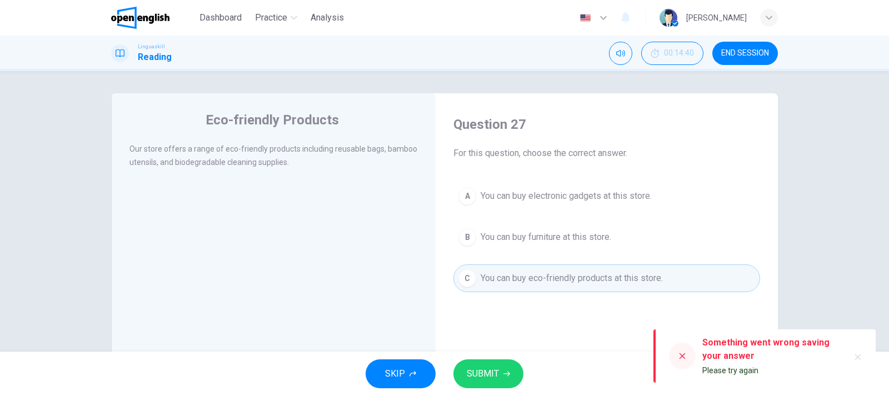
click at [489, 370] on span "SUBMIT" at bounding box center [482, 374] width 32 height 16
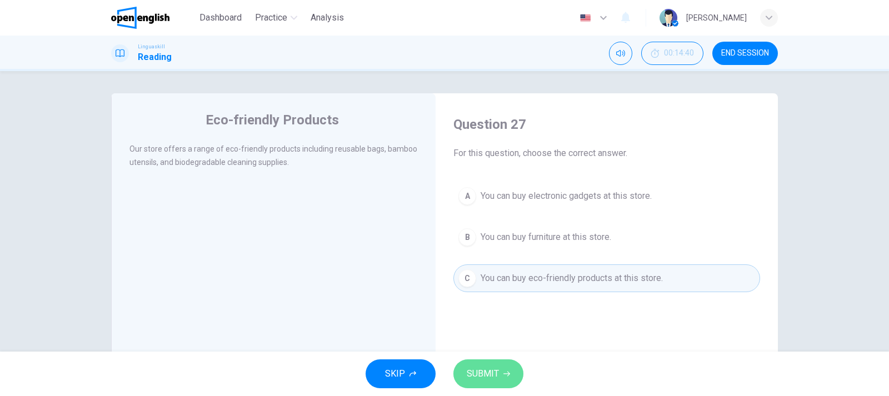
click at [493, 370] on span "SUBMIT" at bounding box center [482, 374] width 32 height 16
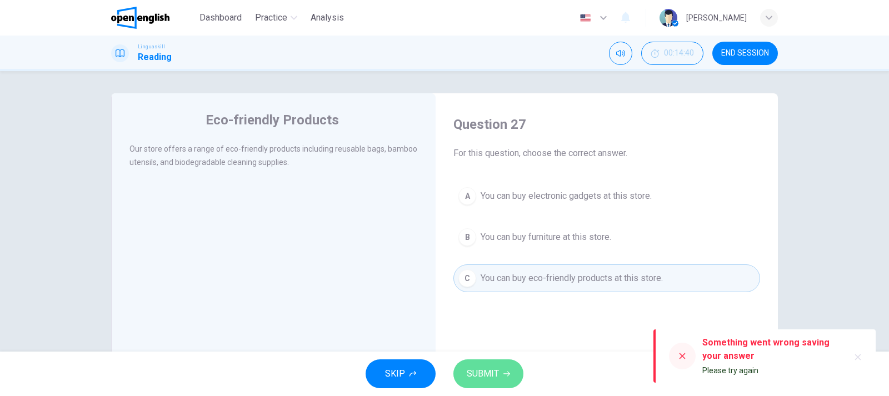
click at [493, 370] on span "SUBMIT" at bounding box center [482, 374] width 32 height 16
click at [493, 371] on span "SUBMIT" at bounding box center [482, 374] width 32 height 16
click at [404, 375] on span "SKIP" at bounding box center [395, 374] width 20 height 16
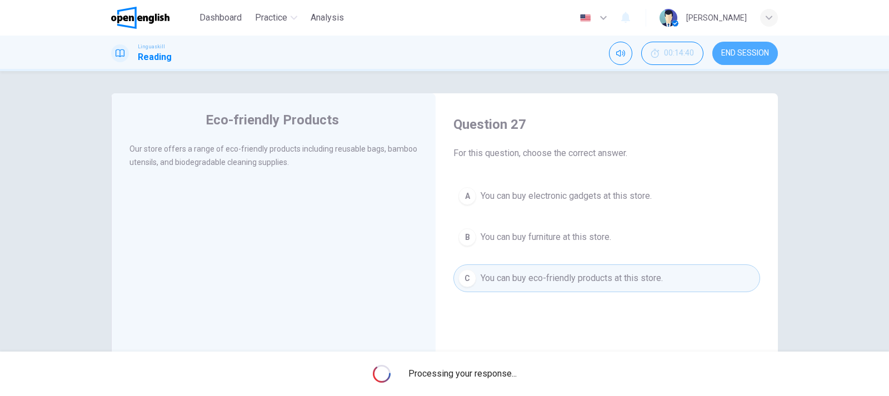
click at [768, 57] on button "END SESSION" at bounding box center [745, 53] width 66 height 23
